Goal: Transaction & Acquisition: Download file/media

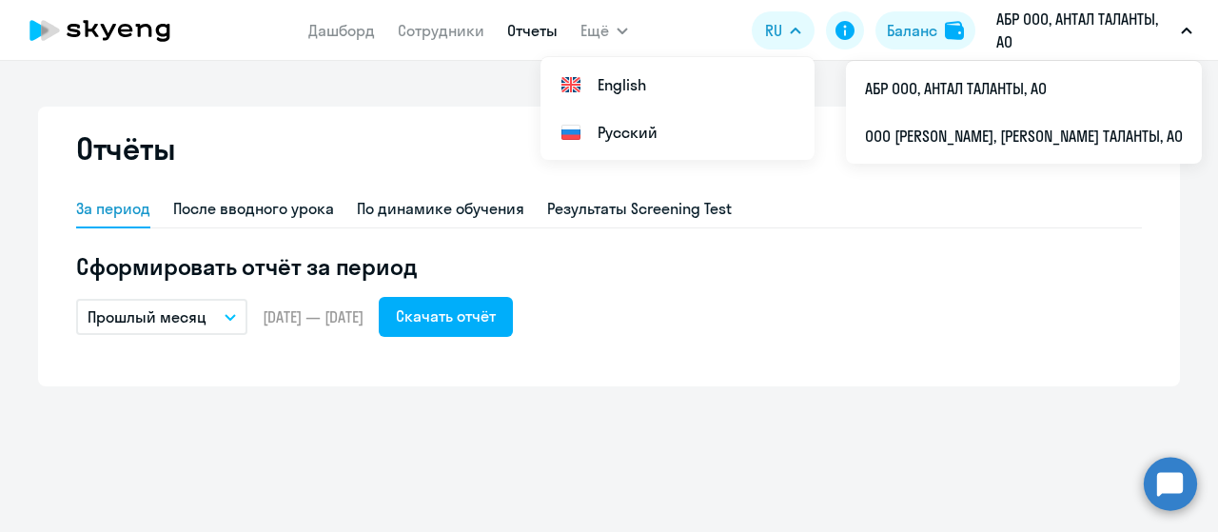
click at [1125, 33] on p "АБР ООО, АНТАЛ ТАЛАНТЫ, АО" at bounding box center [1084, 31] width 177 height 46
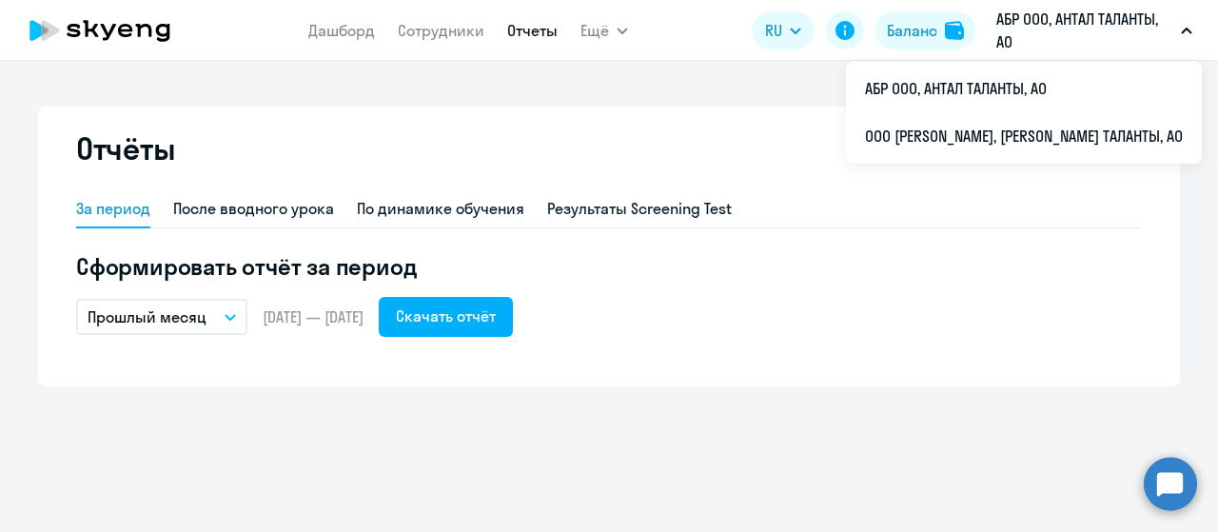
click at [1084, 9] on p "АБР ООО, АНТАЛ ТАЛАНТЫ, АО" at bounding box center [1084, 31] width 177 height 46
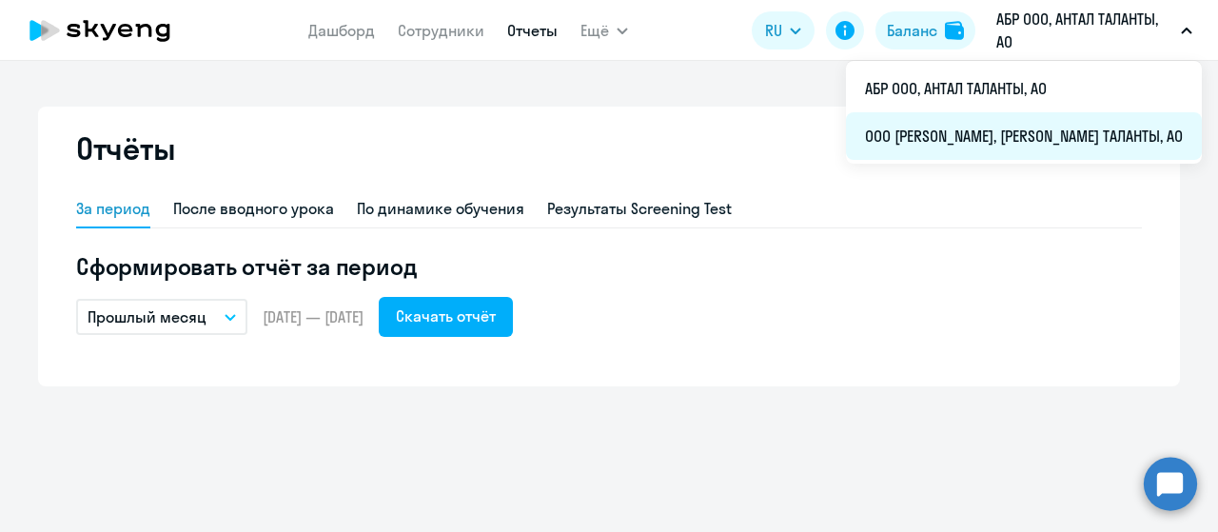
click at [1071, 142] on li "ООО [PERSON_NAME], [PERSON_NAME] ТАЛАНТЫ, АО" at bounding box center [1024, 136] width 356 height 48
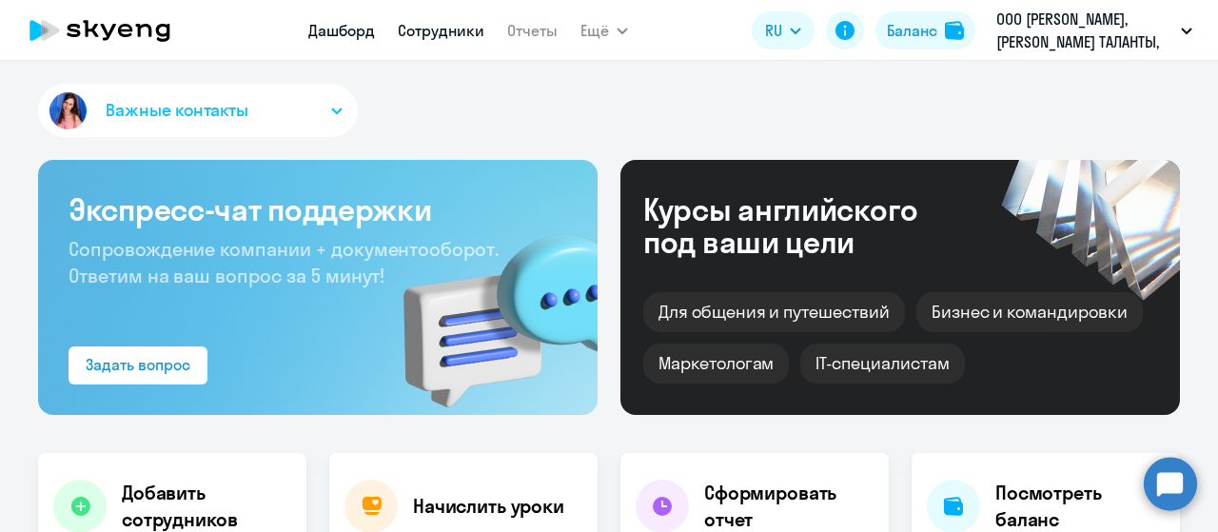
click at [450, 33] on link "Сотрудники" at bounding box center [441, 30] width 87 height 19
select select "30"
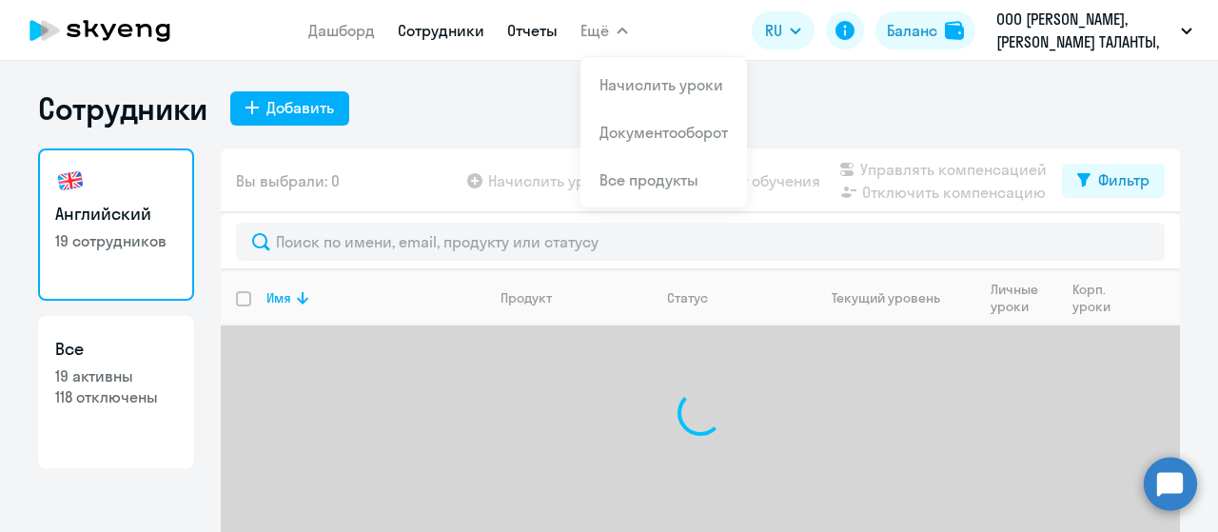
click at [551, 30] on link "Отчеты" at bounding box center [532, 30] width 50 height 19
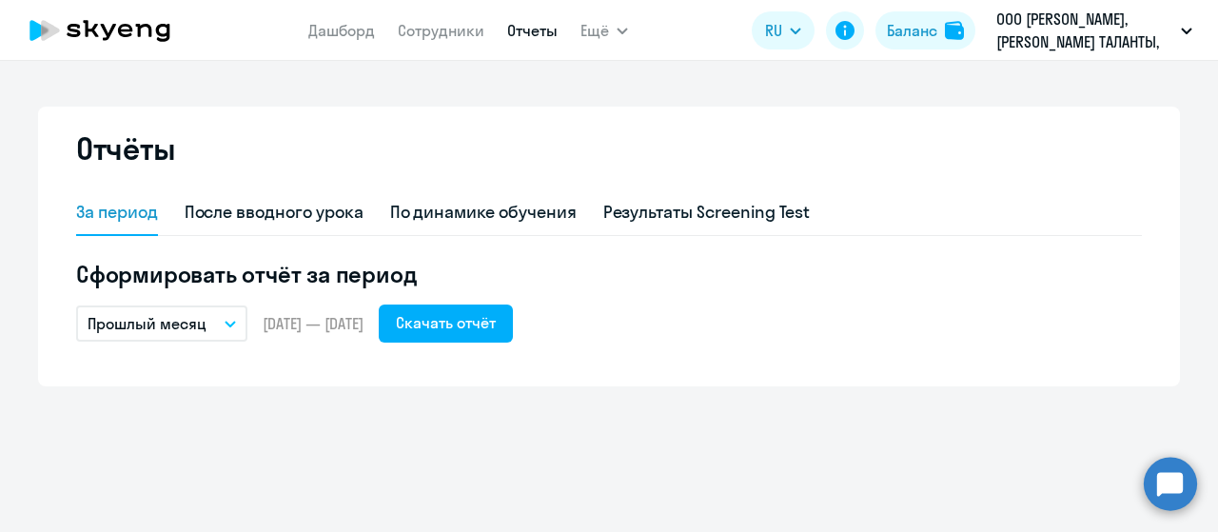
click at [239, 315] on button "Прошлый месяц" at bounding box center [161, 323] width 171 height 36
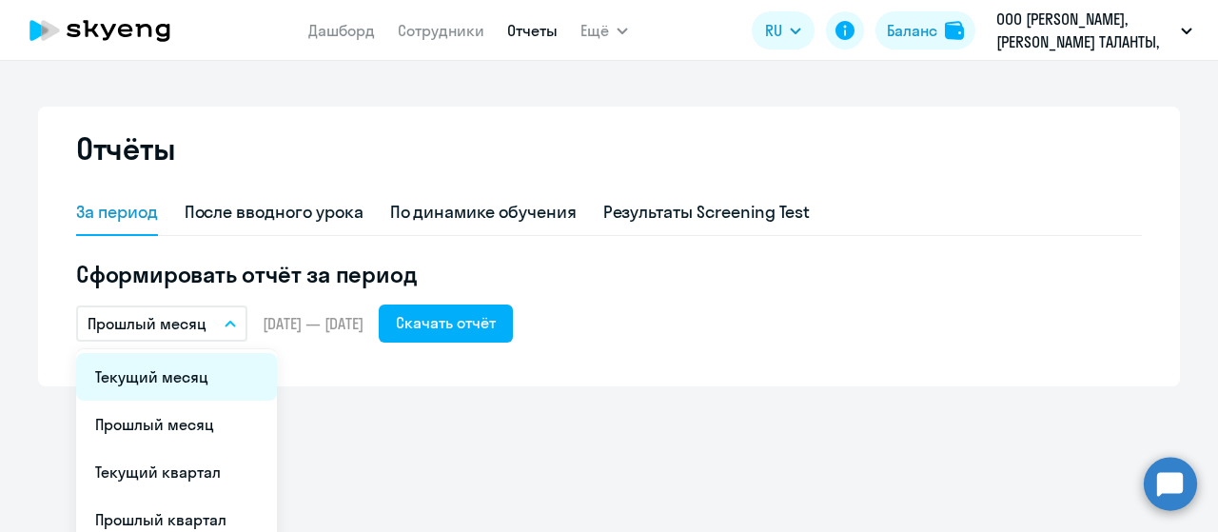
scroll to position [95, 0]
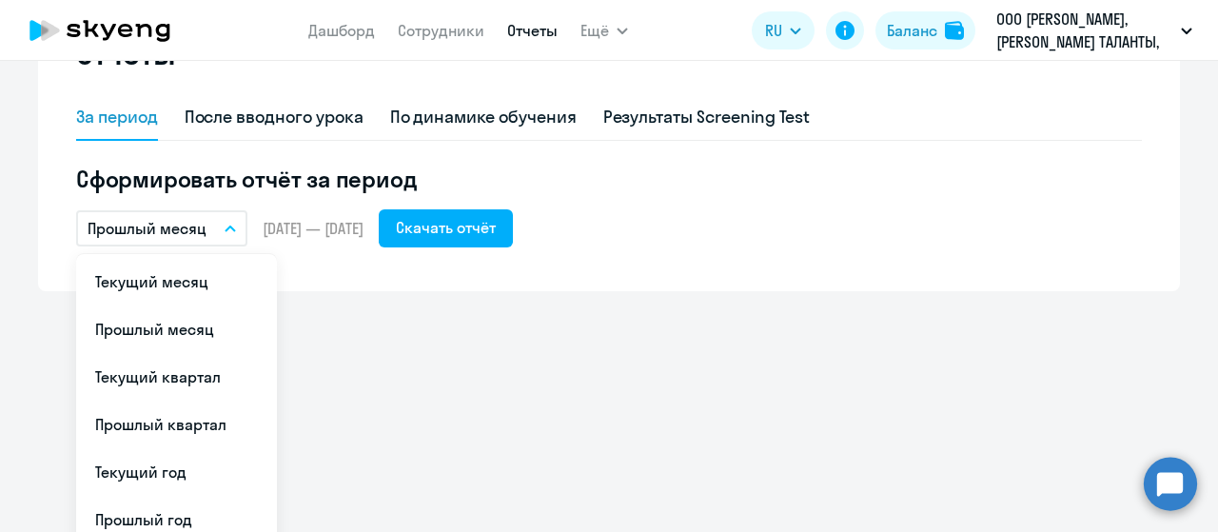
click at [196, 287] on li "Текущий месяц" at bounding box center [176, 282] width 201 height 48
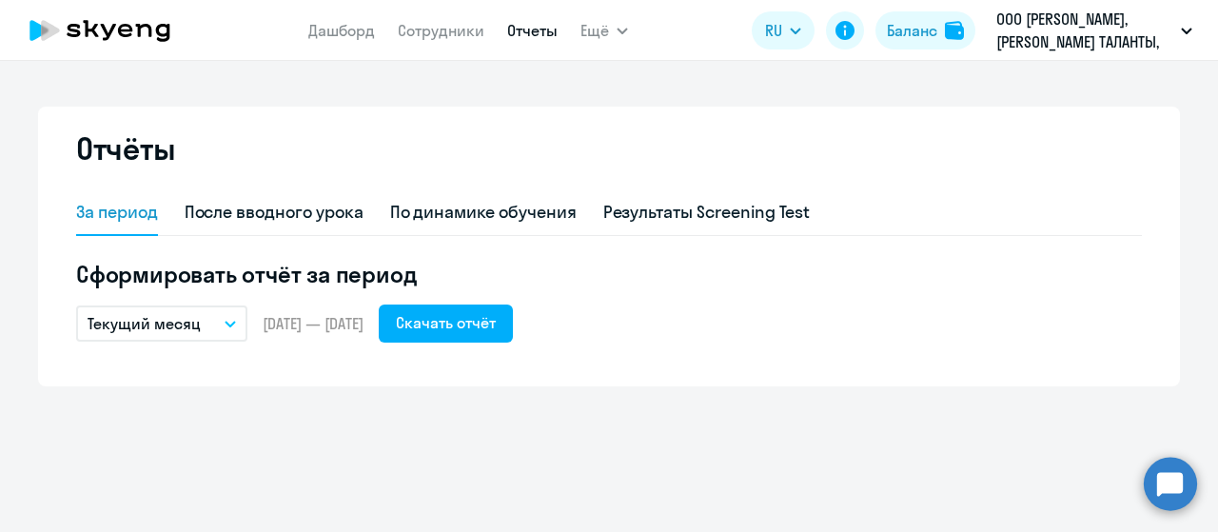
scroll to position [0, 0]
click at [480, 324] on div "Скачать отчёт" at bounding box center [446, 322] width 100 height 23
